Goal: Task Accomplishment & Management: Use online tool/utility

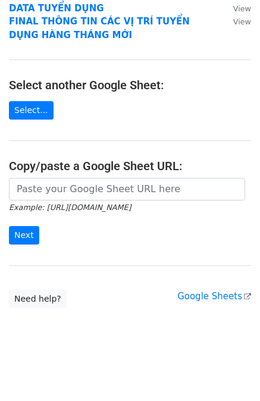
scroll to position [98, 0]
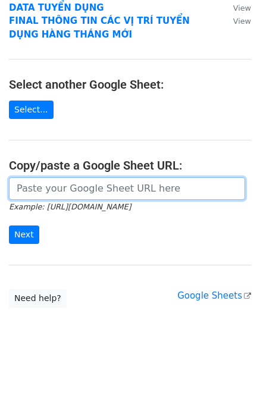
click at [90, 184] on input "url" at bounding box center [127, 188] width 236 height 23
paste input "https://docs.google.com/spreadsheets/d/1KZ7mIKUru3GcC_K2wVEfG_VsEb4I4bOScueJoPE…"
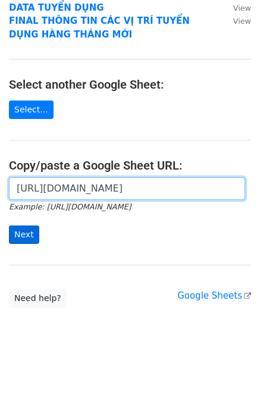
type input "https://docs.google.com/spreadsheets/d/1KZ7mIKUru3GcC_K2wVEfG_VsEb4I4bOScueJoPE…"
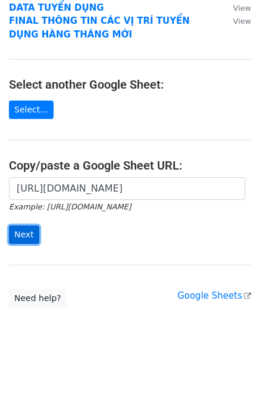
click at [26, 232] on input "Next" at bounding box center [24, 235] width 30 height 18
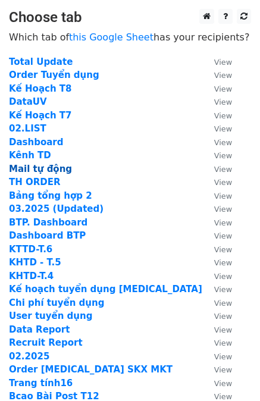
click at [27, 172] on strong "Mail tự động" at bounding box center [40, 169] width 63 height 11
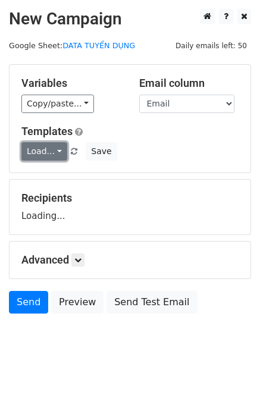
click at [34, 155] on link "Load..." at bounding box center [44, 151] width 46 height 18
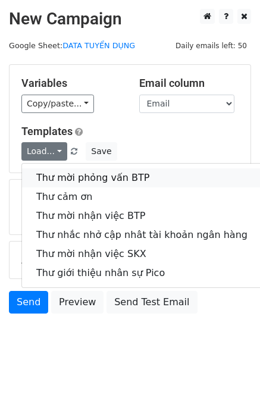
click at [40, 173] on link "Thư mời phỏng vấn BTP" at bounding box center [142, 177] width 240 height 19
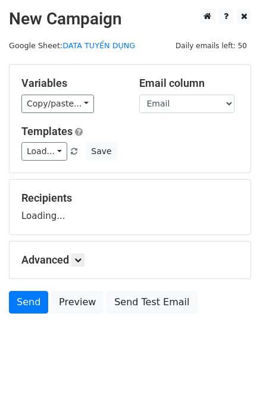
scroll to position [12, 0]
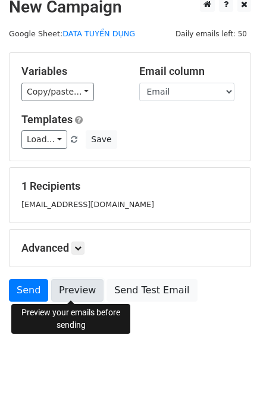
click at [61, 290] on link "Preview" at bounding box center [77, 290] width 52 height 23
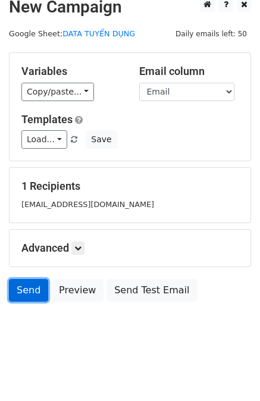
click at [25, 287] on link "Send" at bounding box center [28, 290] width 39 height 23
click at [21, 289] on link "Send" at bounding box center [28, 290] width 39 height 23
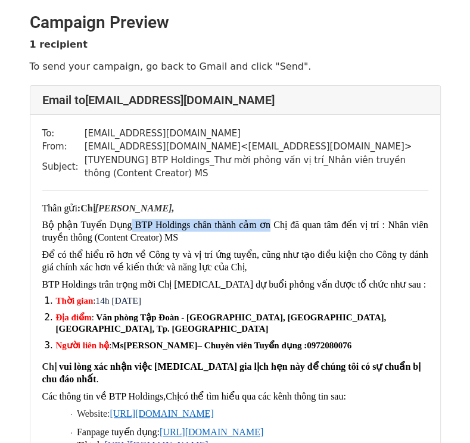
drag, startPoint x: 127, startPoint y: 226, endPoint x: 266, endPoint y: 226, distance: 139.3
click at [266, 226] on span "Bộ phận Tuyển Dụng BTP Holdings chân thành cảm ơn Chị đã quan tâm đến vị trí : …" at bounding box center [235, 231] width 386 height 23
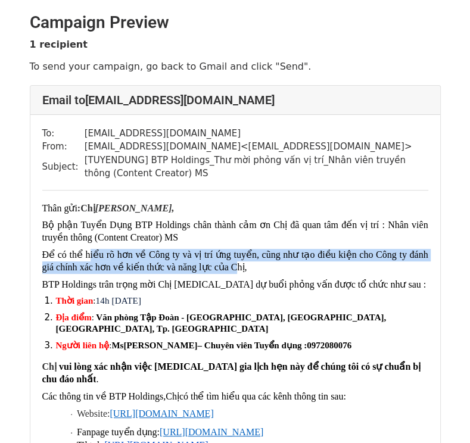
drag, startPoint x: 87, startPoint y: 251, endPoint x: 218, endPoint y: 267, distance: 131.3
click at [218, 267] on p "Để có thể hiểu rõ hơn về Công ty và vị trí ứng tuyển, cũng như tạo điều kiện ch…" at bounding box center [235, 261] width 386 height 25
drag, startPoint x: 218, startPoint y: 267, endPoint x: 198, endPoint y: 252, distance: 25.1
click at [218, 267] on span "Để có thể hiểu rõ hơn về Công ty và vị trí ứng tuyển, cũng như tạo điều kiện ch…" at bounding box center [235, 260] width 386 height 23
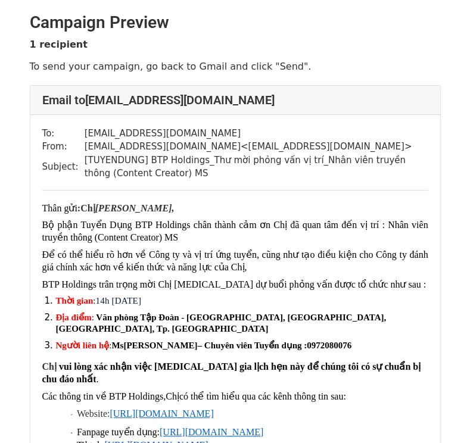
click at [192, 240] on p "Bộ phận Tuyển Dụng BTP Holdings chân thành cảm ơn Chị đã quan tâm đến vị trí : …" at bounding box center [235, 231] width 386 height 25
click at [166, 240] on span "Bộ phận Tuyển Dụng BTP Holdings chân thành cảm ơn Chị đã quan tâm đến vị trí : …" at bounding box center [235, 231] width 386 height 23
click at [198, 237] on p "Bộ phận Tuyển Dụng BTP Holdings chân thành cảm ơn Chị đã quan tâm đến vị trí : …" at bounding box center [235, 231] width 386 height 25
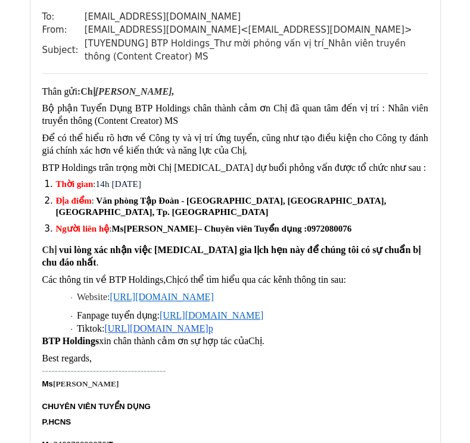
scroll to position [119, 0]
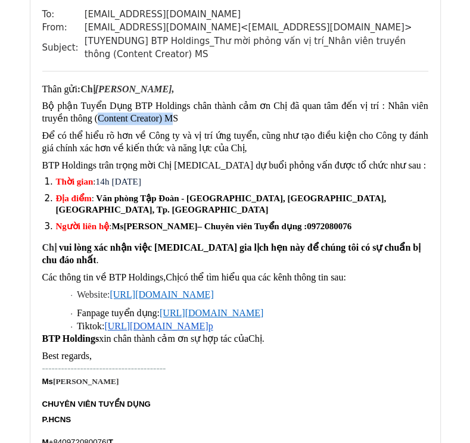
drag, startPoint x: 96, startPoint y: 120, endPoint x: 168, endPoint y: 123, distance: 72.1
click at [168, 123] on span "Bộ phận Tuyển Dụng BTP Holdings chân thành cảm ơn Chị đã quan tâm đến vị trí : …" at bounding box center [235, 112] width 386 height 23
drag, startPoint x: 96, startPoint y: 133, endPoint x: 309, endPoint y: 145, distance: 214.0
click at [309, 145] on p "Để có thể hiểu rõ hơn về Công ty và vị trí ứng tuyển, cũng như tạo điều kiện ch…" at bounding box center [235, 142] width 386 height 25
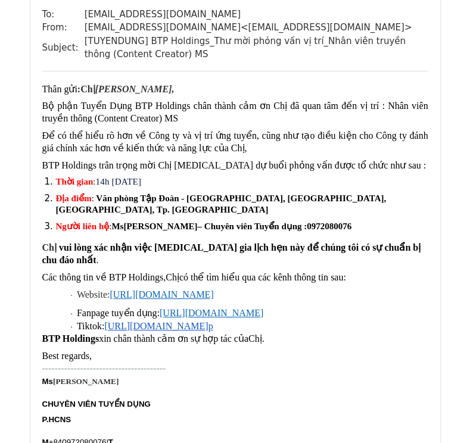
click at [309, 145] on p "Để có thể hiểu rõ hơn về Công ty và vị trí ứng tuyển, cũng như tạo điều kiện ch…" at bounding box center [235, 142] width 386 height 25
drag, startPoint x: 110, startPoint y: 173, endPoint x: 304, endPoint y: 176, distance: 194.0
click at [303, 176] on div "Thân gửi : Chị MAI NGỌC HUYỀN, Bộ phận Tuyển Dụng BTP Holdings chân thành cảm ơ…" at bounding box center [235, 303] width 386 height 440
click at [304, 176] on div "Thân gửi : Chị MAI NGỌC HUYỀN, Bộ phận Tuyển Dụng BTP Holdings chân thành cảm ơ…" at bounding box center [235, 303] width 386 height 440
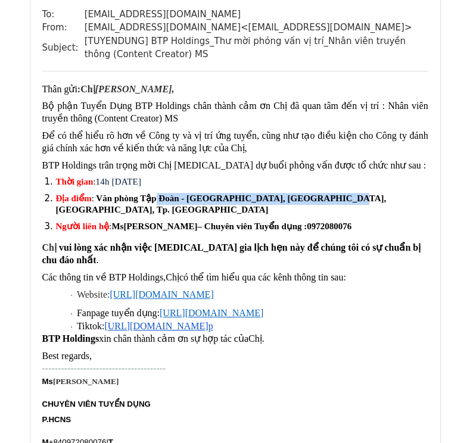
drag, startPoint x: 176, startPoint y: 202, endPoint x: 329, endPoint y: 201, distance: 153.0
click at [328, 202] on strong "Văn phòng Tập Đoàn - Tầng 5, N01-T4, Phú Mỹ Complex, Khu Ngoại Giao Đoàn, Phườn…" at bounding box center [221, 203] width 330 height 21
click at [329, 201] on strong "Văn phòng Tập Đoàn - Tầng 5, N01-T4, Phú Mỹ Complex, Khu Ngoại Giao Đoàn, Phườn…" at bounding box center [221, 203] width 330 height 21
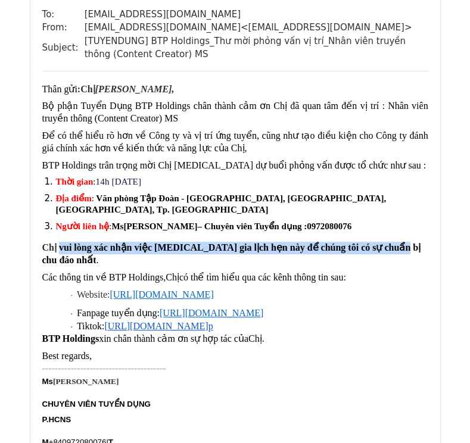
drag, startPoint x: 60, startPoint y: 258, endPoint x: 379, endPoint y: 259, distance: 319.0
click at [379, 259] on p "Chị vui lòng xác nhận việc tham gia lịch hẹn này để chúng tôi có sự chuẩn bị ch…" at bounding box center [235, 254] width 386 height 25
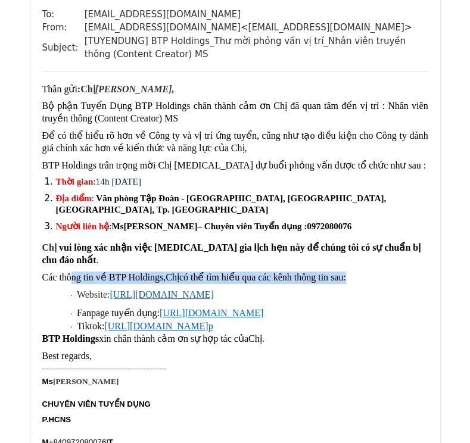
drag, startPoint x: 354, startPoint y: 267, endPoint x: 73, endPoint y: 267, distance: 280.9
click at [73, 271] on p "Các thông tin về BTP Holdings, Chị có thể tìm hiểu qua các kênh thông tin sau:" at bounding box center [235, 277] width 386 height 12
click at [73, 272] on span "Các thông tin về BTP Holdings," at bounding box center [104, 277] width 124 height 10
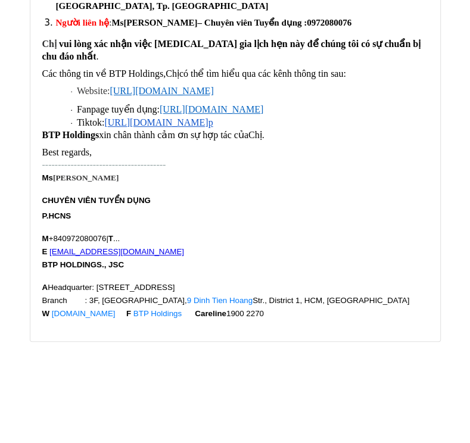
scroll to position [323, 0]
